Goal: Information Seeking & Learning: Check status

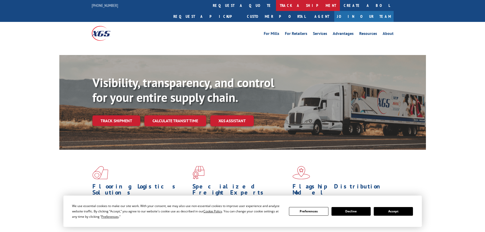
click at [276, 4] on link "track a shipment" at bounding box center [308, 5] width 64 height 11
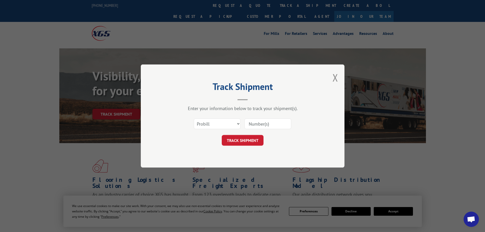
click at [220, 128] on select "Select category... Probill BOL PO" at bounding box center [217, 123] width 47 height 11
select select "po"
click at [194, 118] on select "Select category... Probill BOL PO" at bounding box center [217, 123] width 47 height 11
click at [258, 124] on input at bounding box center [267, 123] width 47 height 11
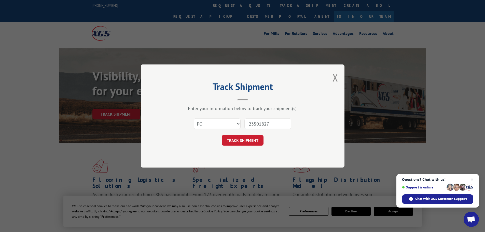
type input "23501827"
click at [222, 135] on button "TRACK SHIPMENT" at bounding box center [243, 140] width 42 height 11
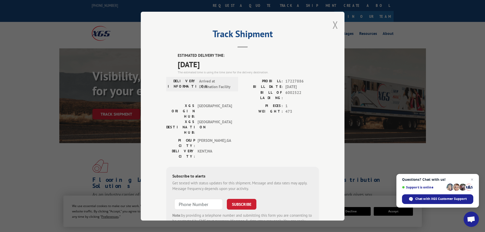
click at [332, 24] on button "Close modal" at bounding box center [335, 24] width 6 height 13
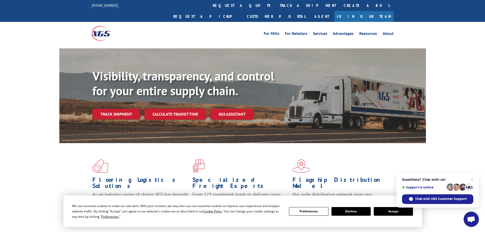
click at [276, 4] on link "track a shipment" at bounding box center [308, 5] width 64 height 11
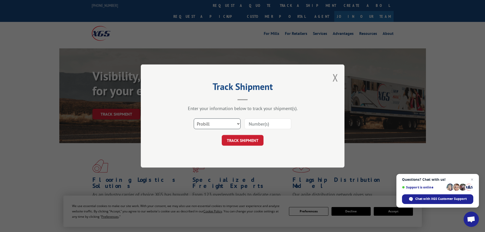
click at [214, 127] on select "Select category... Probill BOL PO" at bounding box center [217, 123] width 47 height 11
select select "po"
click at [194, 118] on select "Select category... Probill BOL PO" at bounding box center [217, 123] width 47 height 11
click at [255, 125] on input at bounding box center [267, 123] width 47 height 11
type input "23501468"
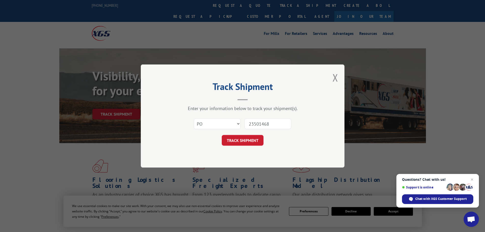
click at [222, 135] on button "TRACK SHIPMENT" at bounding box center [243, 140] width 42 height 11
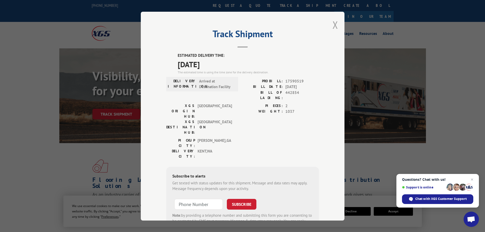
click at [333, 25] on button "Close modal" at bounding box center [335, 24] width 6 height 13
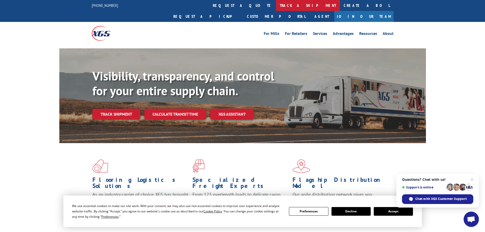
click at [276, 6] on link "track a shipment" at bounding box center [308, 5] width 64 height 11
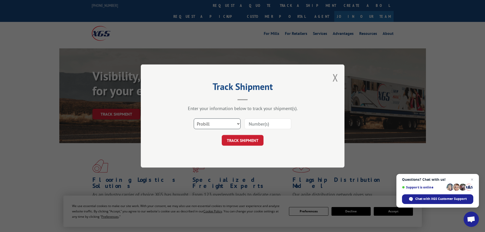
drag, startPoint x: 226, startPoint y: 122, endPoint x: 224, endPoint y: 128, distance: 5.3
click at [225, 124] on select "Select category... Probill BOL PO" at bounding box center [217, 123] width 47 height 11
select select "po"
click at [194, 118] on select "Select category... Probill BOL PO" at bounding box center [217, 123] width 47 height 11
click at [256, 127] on input at bounding box center [267, 123] width 47 height 11
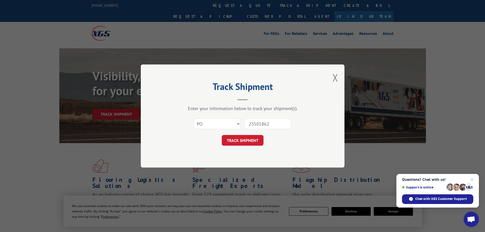
type input "23501862"
click at [222, 135] on button "TRACK SHIPMENT" at bounding box center [243, 140] width 42 height 11
